Goal: Task Accomplishment & Management: Manage account settings

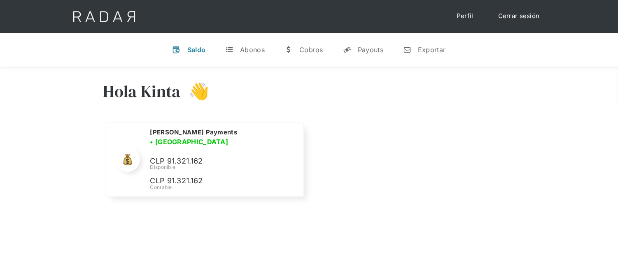
click at [520, 13] on link "Cerrar sesión" at bounding box center [519, 16] width 58 height 16
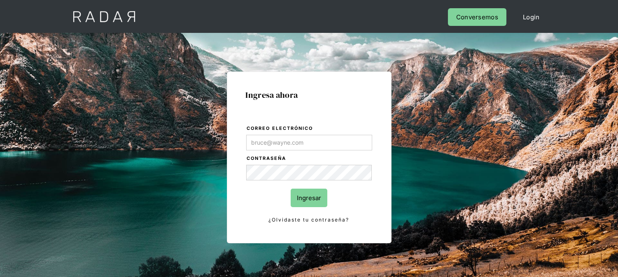
type input "[EMAIL_ADDRESS][DOMAIN_NAME]"
click at [299, 192] on input "Ingresar" at bounding box center [309, 198] width 37 height 19
